Goal: Task Accomplishment & Management: Use online tool/utility

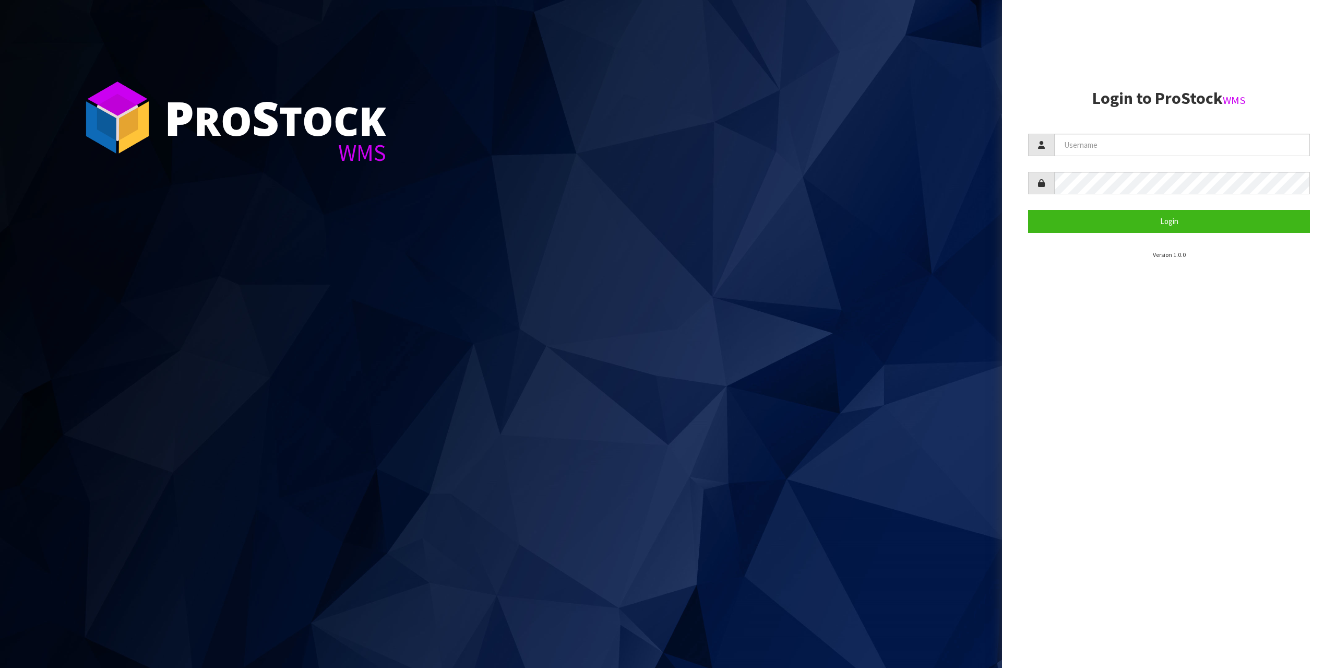
click at [1068, 129] on section "Login to ProStock WMS Login Version 1.0.0" at bounding box center [1169, 174] width 282 height 170
click at [1075, 137] on input "text" at bounding box center [1182, 145] width 256 height 22
type input "zubairmoolla"
click at [1028, 210] on button "Login" at bounding box center [1169, 221] width 282 height 22
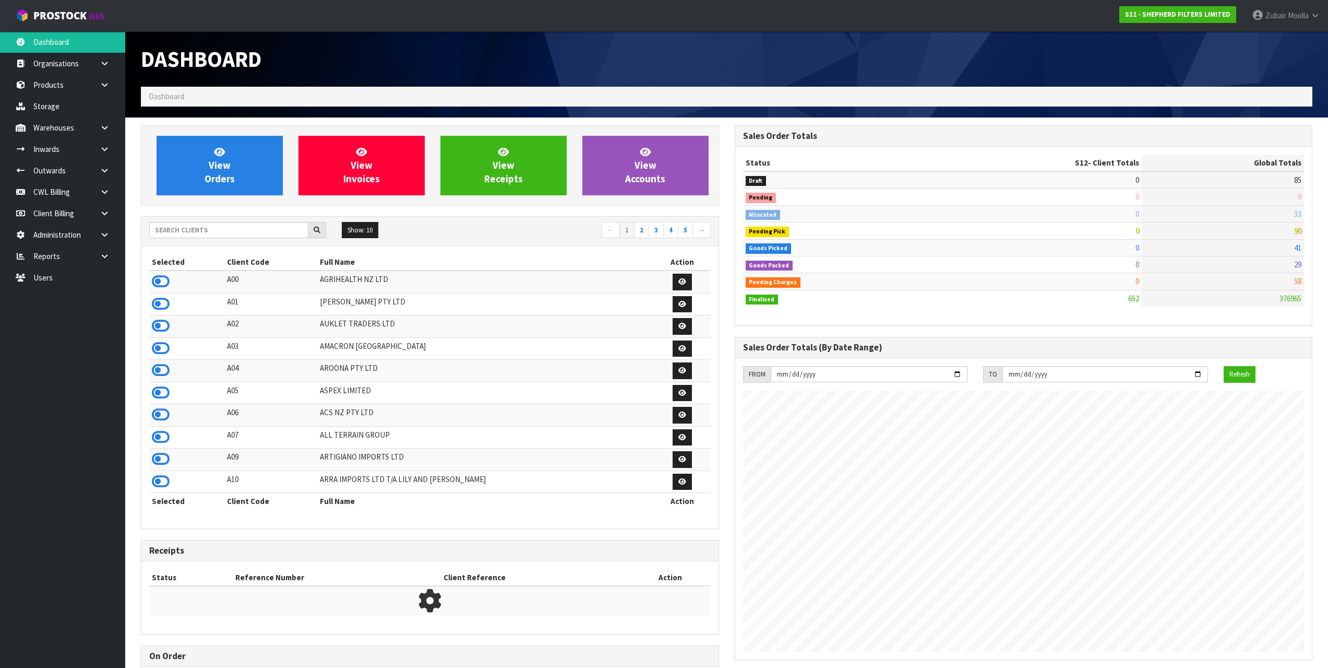
scroll to position [689, 593]
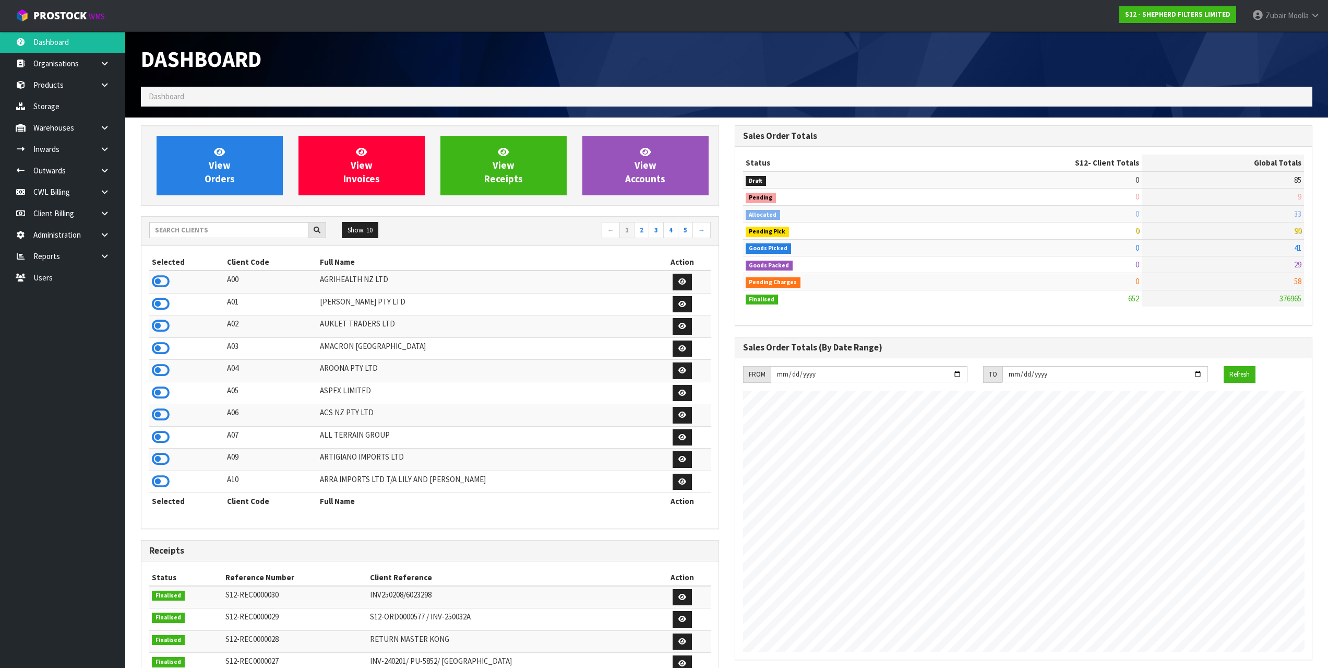
click at [677, 72] on div "Dashboard" at bounding box center [430, 58] width 594 height 55
click at [102, 268] on link "Users" at bounding box center [62, 277] width 125 height 21
click at [112, 259] on link at bounding box center [108, 255] width 33 height 21
click at [54, 301] on body "Toggle navigation ProStock WMS S12 - SHEPHERD FILTERS LIMITED [PERSON_NAME] Log…" at bounding box center [668, 334] width 1336 height 668
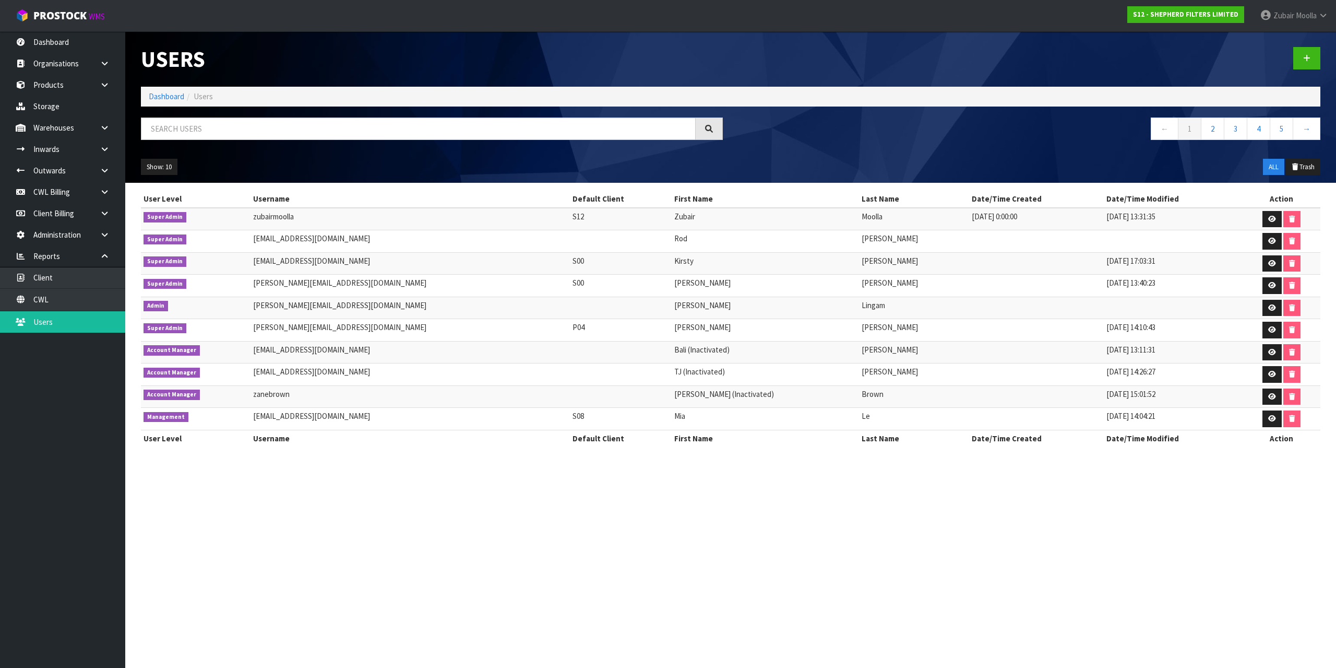
click at [832, 179] on div "Show: 10 5 10 25 50 ALL Trash" at bounding box center [730, 167] width 1195 height 32
click at [54, 298] on link "CWL" at bounding box center [62, 299] width 125 height 21
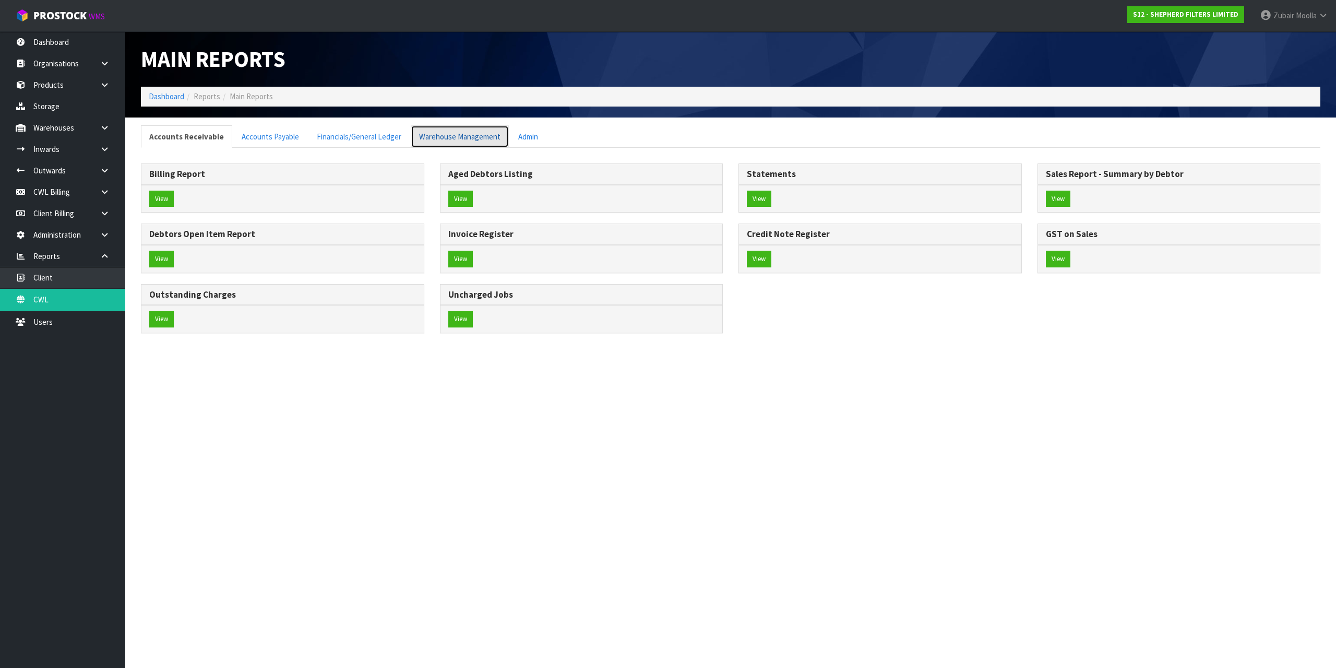
click at [466, 146] on link "Warehouse Management" at bounding box center [460, 136] width 98 height 22
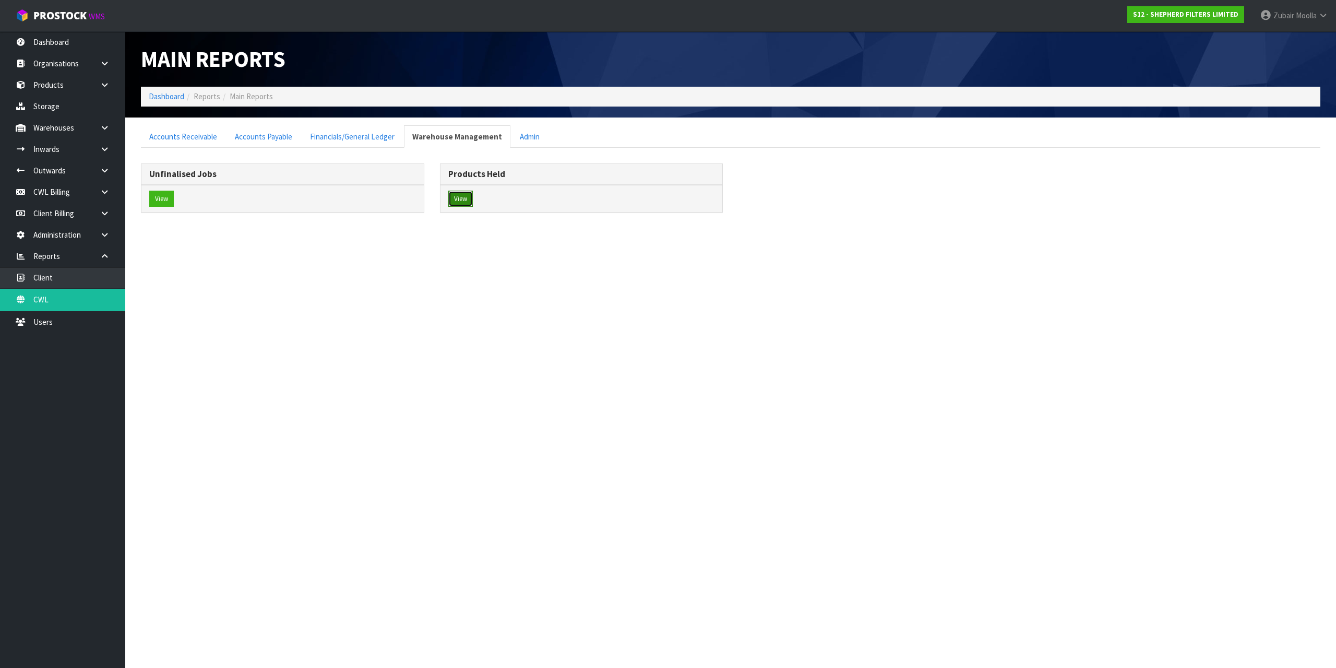
click at [461, 199] on button "View" at bounding box center [460, 199] width 25 height 17
click at [475, 403] on section "Main Reports Dashboard Reports Main Reports Accounts Receivable Accounts Payabl…" at bounding box center [668, 334] width 1336 height 668
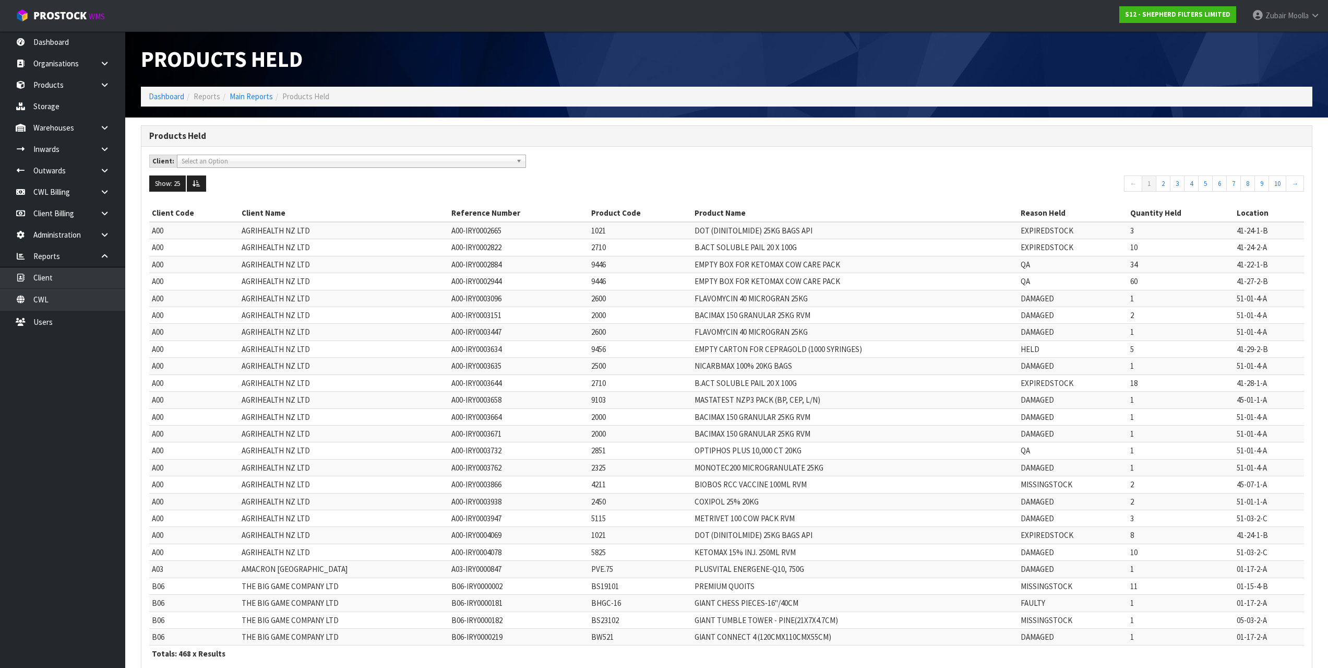
click at [471, 383] on td "A00-IRY0003644" at bounding box center [519, 382] width 140 height 17
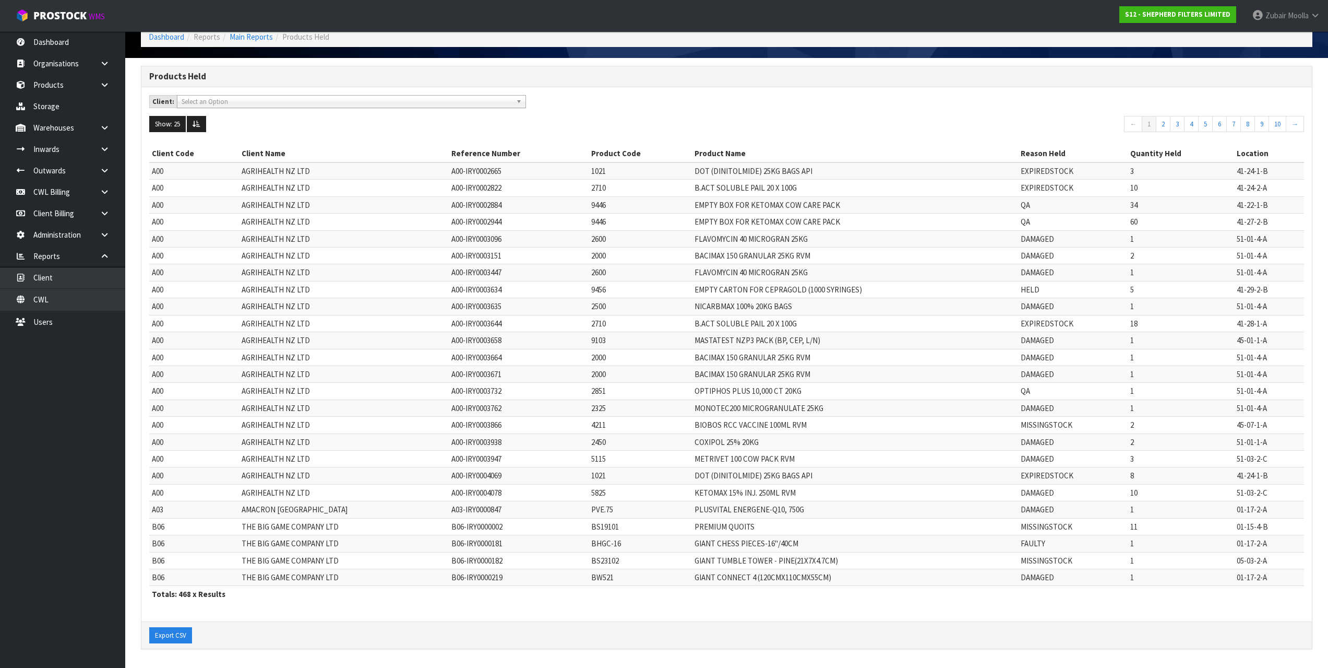
drag, startPoint x: 1145, startPoint y: 255, endPoint x: 934, endPoint y: 501, distance: 323.9
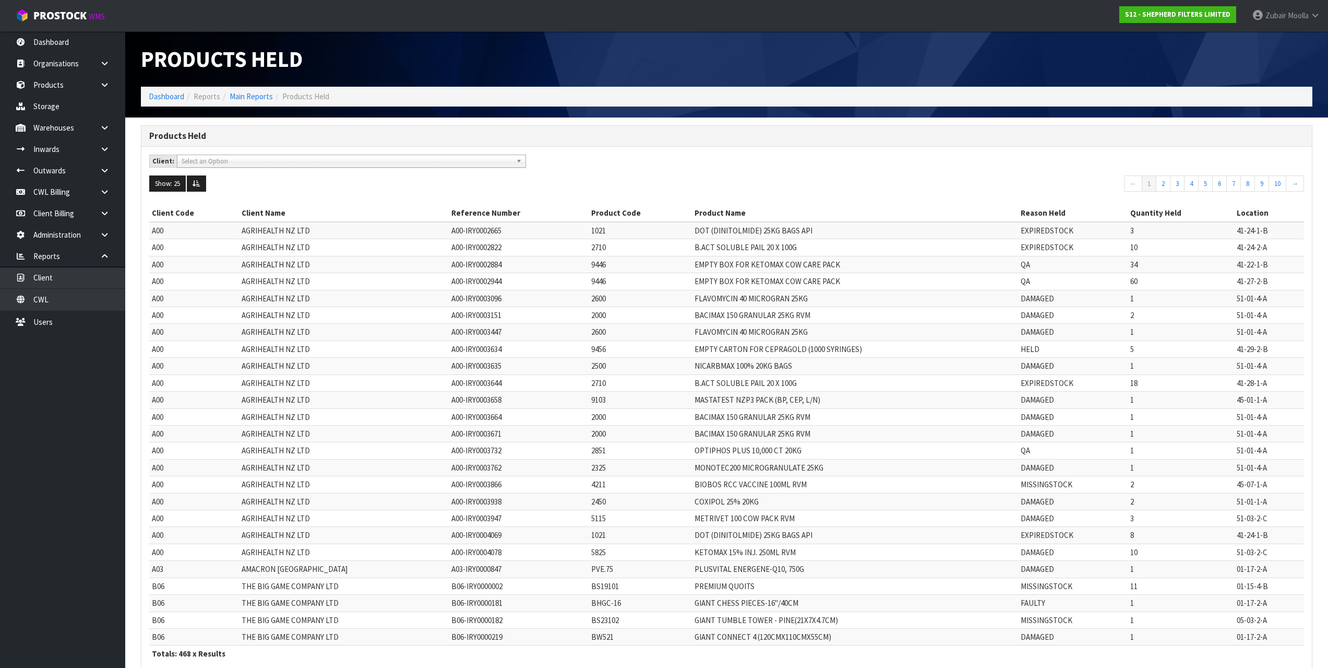
drag, startPoint x: 755, startPoint y: 551, endPoint x: 647, endPoint y: 243, distance: 326.8
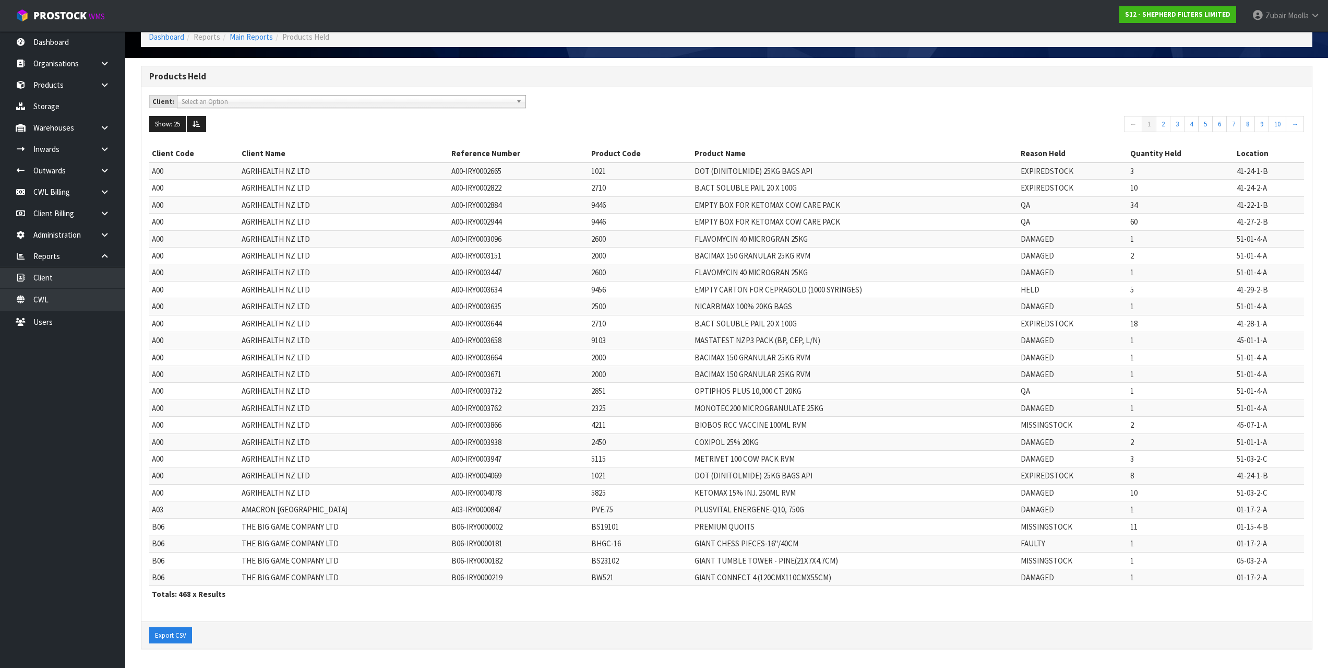
drag, startPoint x: 293, startPoint y: 320, endPoint x: 256, endPoint y: 686, distance: 368.3
click at [180, 634] on button "Export CSV" at bounding box center [170, 635] width 43 height 17
drag, startPoint x: 613, startPoint y: 261, endPoint x: 572, endPoint y: 16, distance: 249.3
click at [612, 218] on tbody "A00 AGRIHEALTH NZ LTD A00-IRY0002665 1021 DOT (DINITOLMIDE) 25KG BAGS API EXPIR…" at bounding box center [726, 373] width 1155 height 423
click at [389, 147] on th "Client Name" at bounding box center [344, 153] width 210 height 17
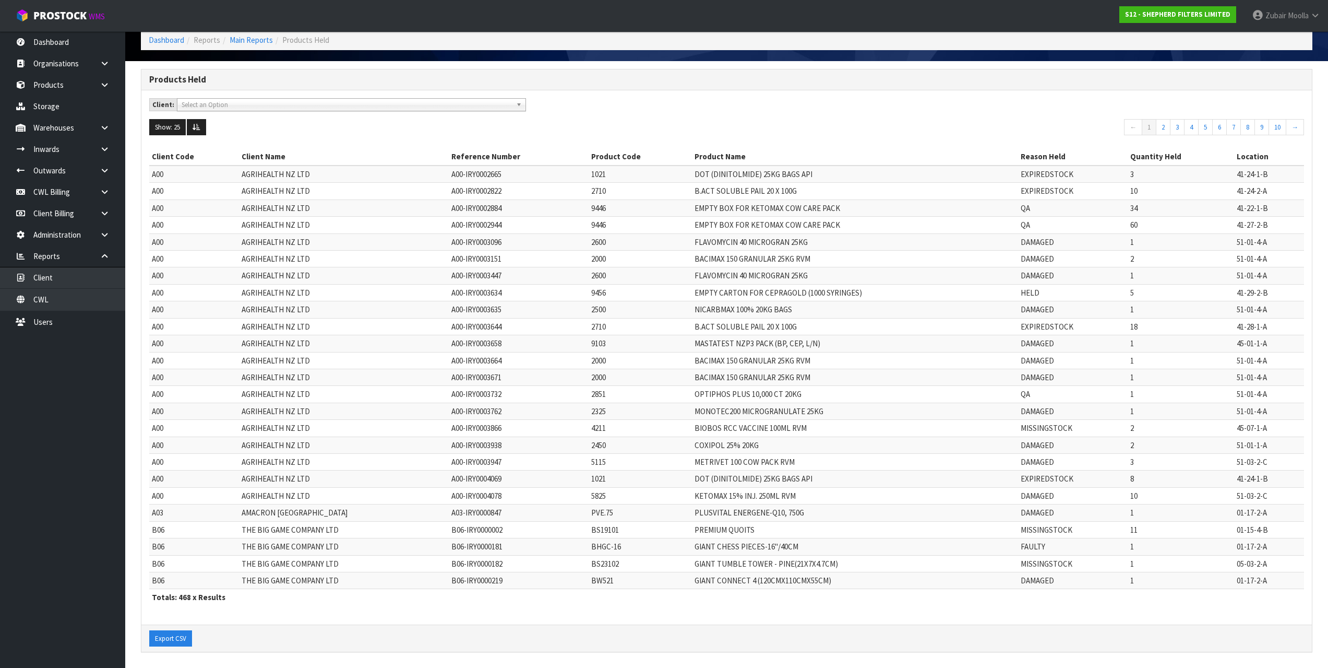
scroll to position [0, 0]
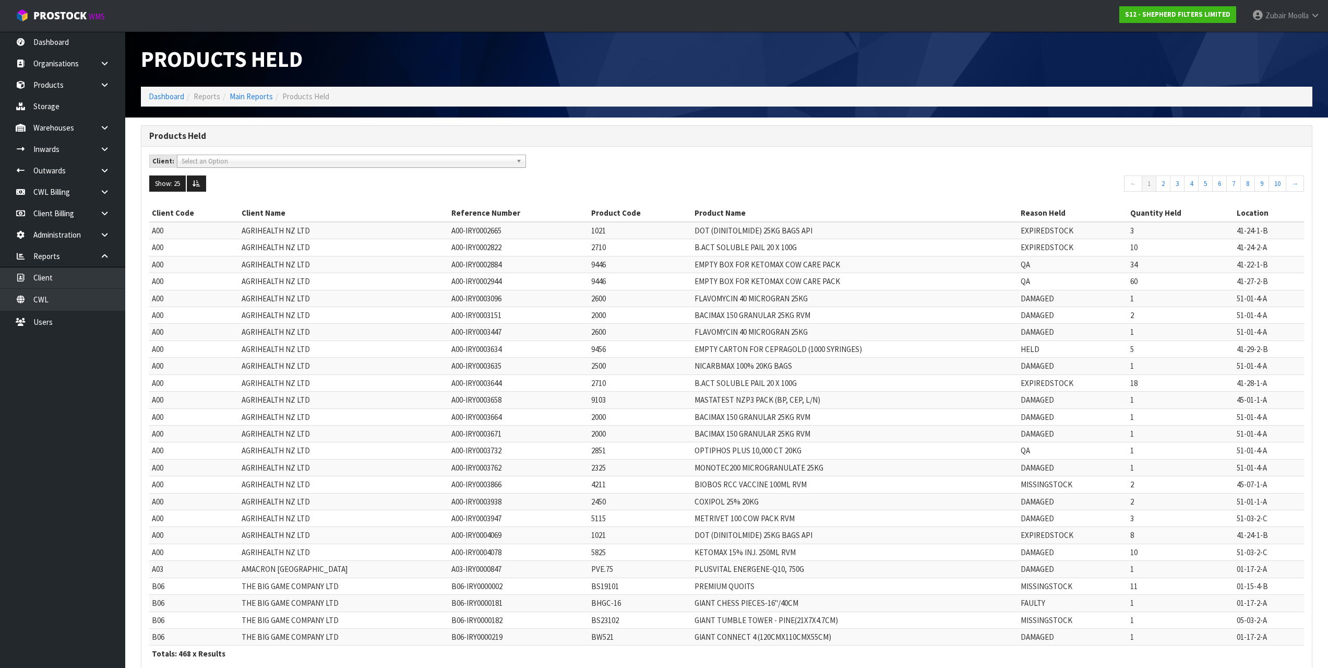
click at [365, 128] on div "Products Held" at bounding box center [726, 136] width 1171 height 21
click at [37, 295] on link "CWL" at bounding box center [62, 299] width 125 height 21
click at [716, 237] on td "DOT (DINITOLMIDE) 25KG BAGS API" at bounding box center [855, 230] width 326 height 17
click at [715, 237] on td "DOT (DINITOLMIDE) 25KG BAGS API" at bounding box center [855, 230] width 326 height 17
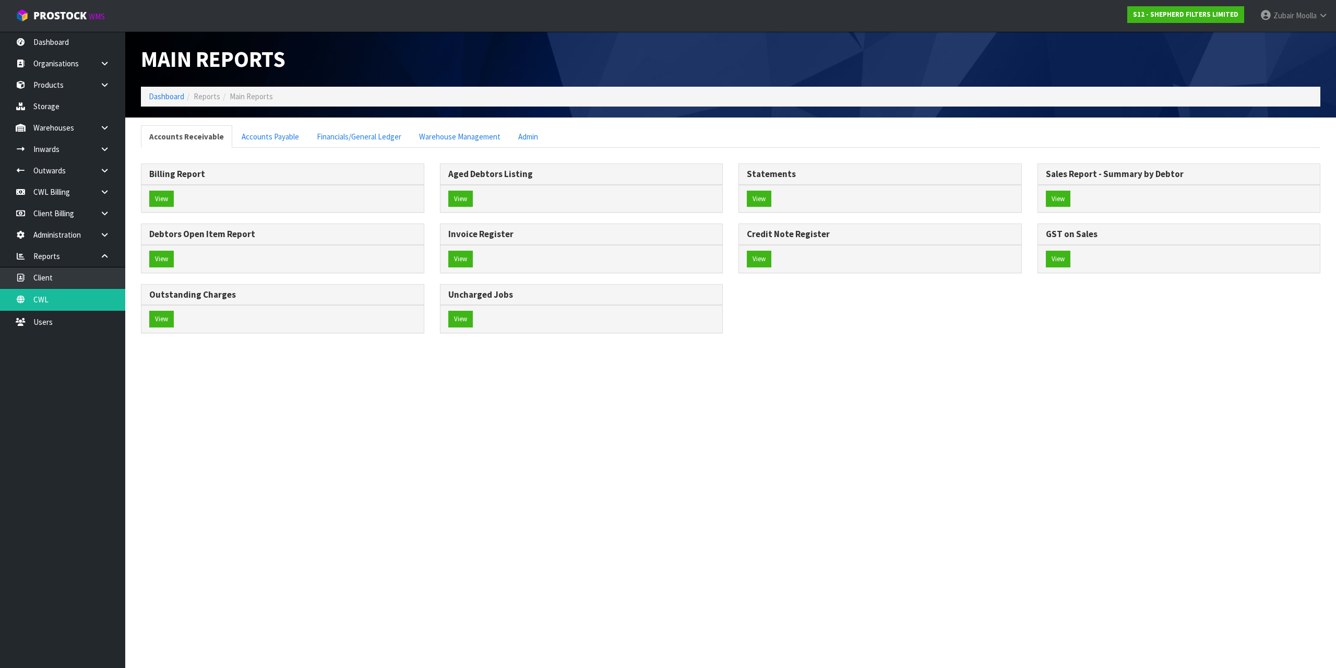
click at [570, 85] on div "Main Reports" at bounding box center [432, 58] width 598 height 55
click at [567, 85] on div "Main Reports" at bounding box center [432, 58] width 598 height 55
click at [451, 144] on link "Warehouse Management" at bounding box center [460, 136] width 98 height 22
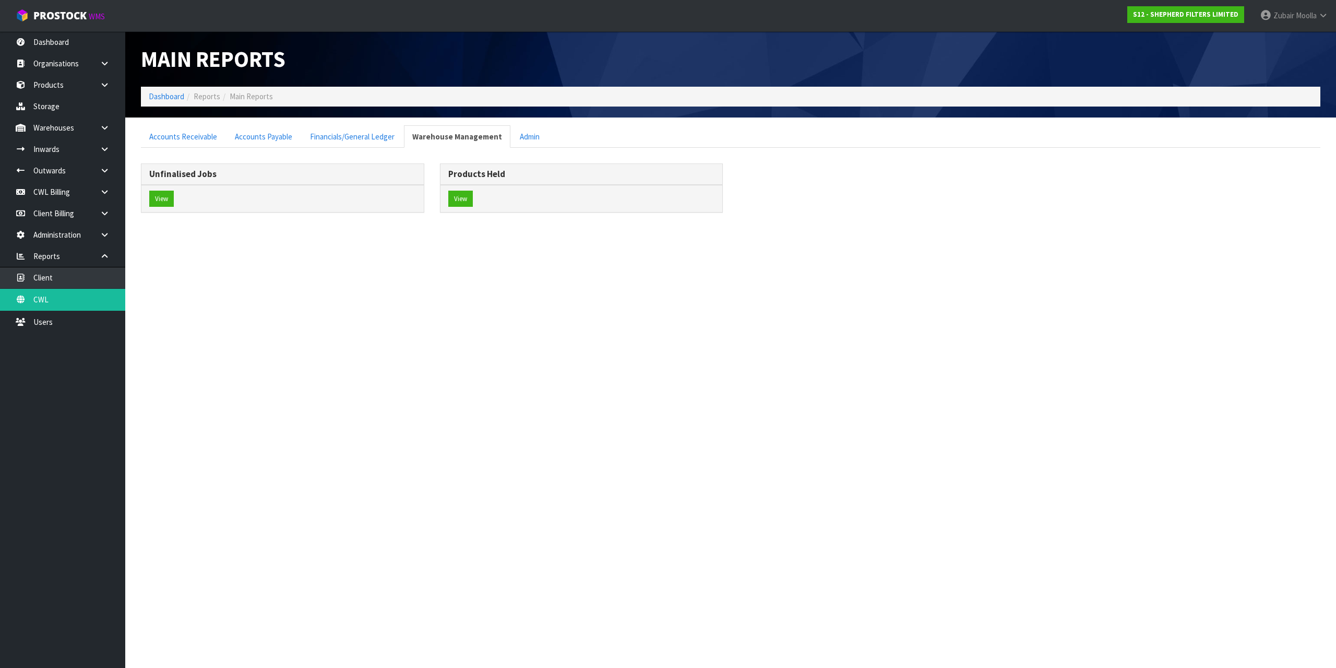
click at [495, 84] on div "Main Reports" at bounding box center [432, 58] width 598 height 55
drag, startPoint x: 496, startPoint y: 82, endPoint x: 490, endPoint y: 82, distance: 6.3
click at [495, 82] on div "Main Reports" at bounding box center [432, 58] width 598 height 55
click at [464, 199] on button "View" at bounding box center [460, 199] width 25 height 17
click at [898, 337] on section "Main Reports Dashboard Reports Main Reports Accounts Receivable Accounts Payabl…" at bounding box center [668, 334] width 1336 height 668
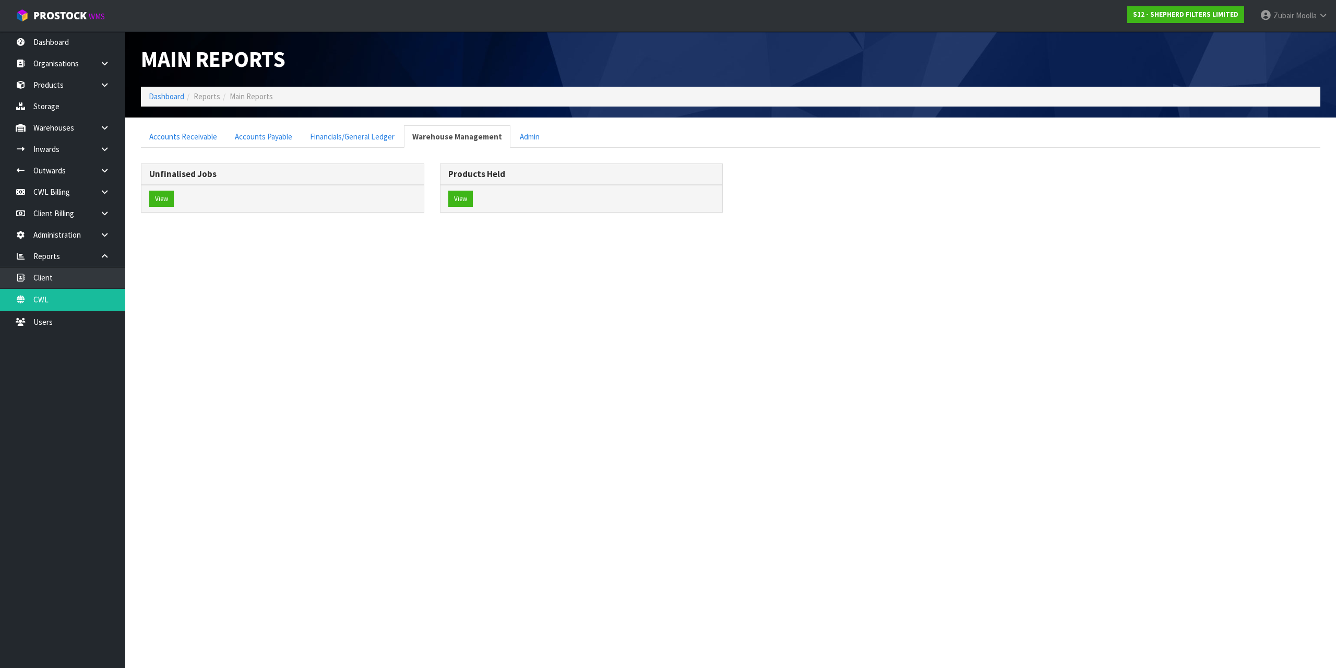
click at [888, 335] on section "Main Reports Dashboard Reports Main Reports Accounts Receivable Accounts Payabl…" at bounding box center [668, 334] width 1336 height 668
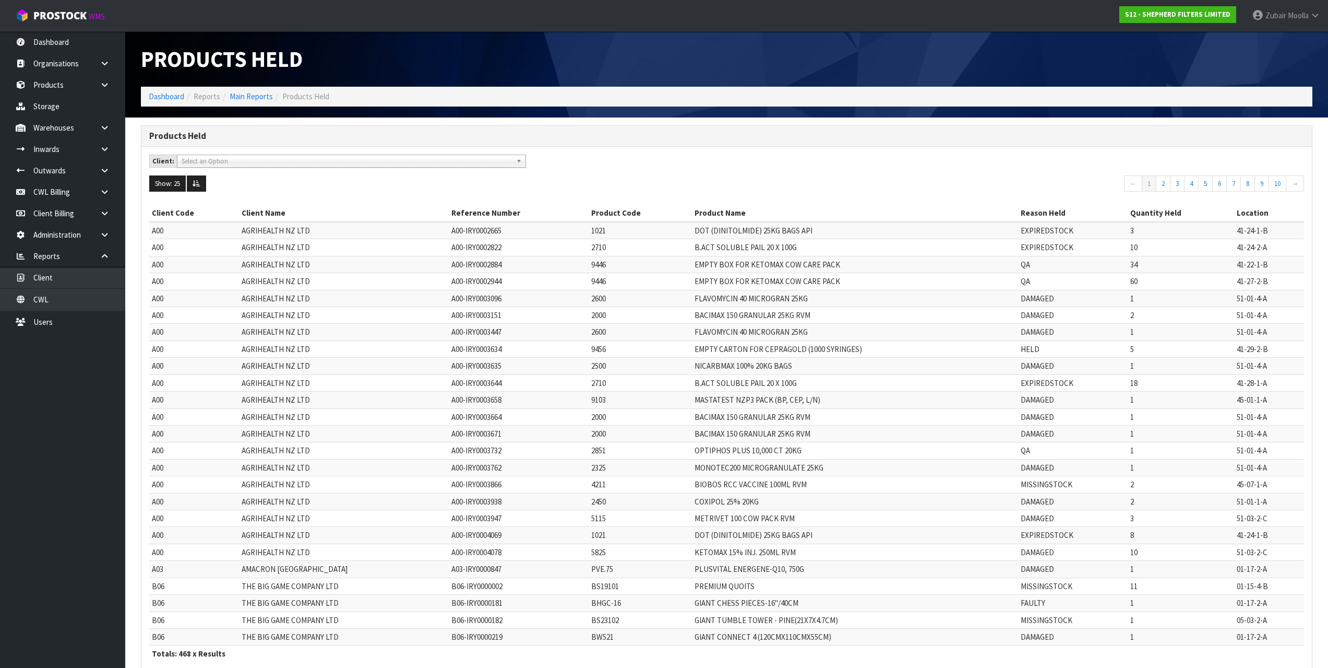
click at [591, 443] on td "2851" at bounding box center [640, 450] width 103 height 17
click at [626, 192] on div "Show: 25 5 10 25 50 100 ALL ← 1 2 3 4 5 6 7 8 9 10 →" at bounding box center [726, 184] width 1171 height 19
click at [807, 159] on div "Client: A00 - AGRIHEALTH NZ LTD A01 - [PERSON_NAME] PTY LTD A02 - AUKLET TRADER…" at bounding box center [726, 164] width 1171 height 21
